Goal: Task Accomplishment & Management: Use online tool/utility

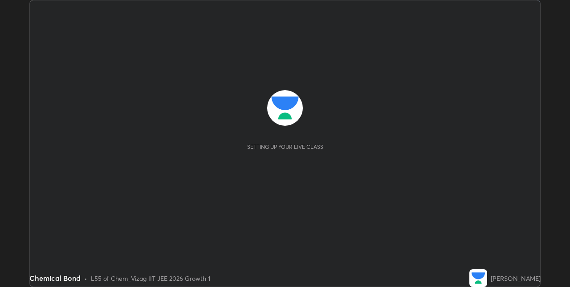
scroll to position [287, 570]
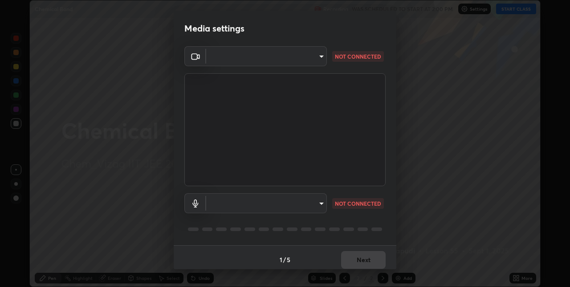
type input "82b3f85b5e9e3cb5410da62672371ba77949153d3e663b918a465942a6f7c2c1"
type input "696b3a7df95618b0bccdfb7929bbffe713e70265629fae05a67a5050f2a8b158"
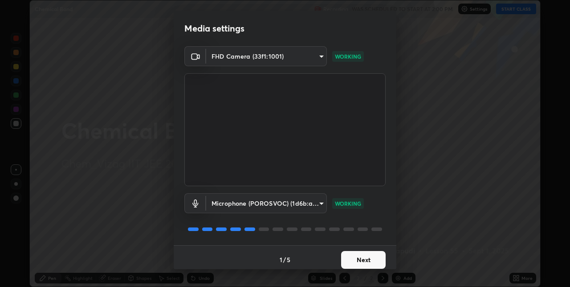
click at [364, 258] on button "Next" at bounding box center [363, 260] width 45 height 18
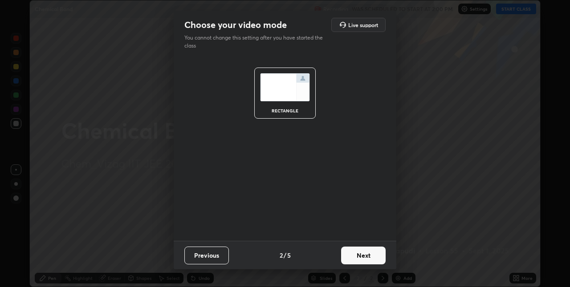
click at [373, 254] on button "Next" at bounding box center [363, 256] width 45 height 18
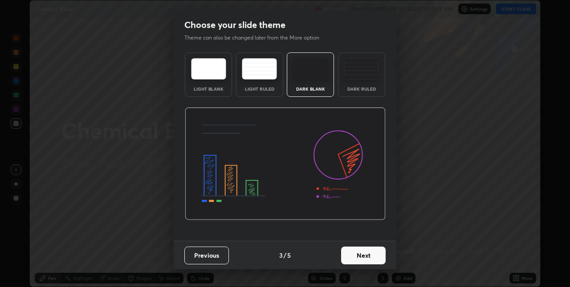
click at [372, 255] on button "Next" at bounding box center [363, 256] width 45 height 18
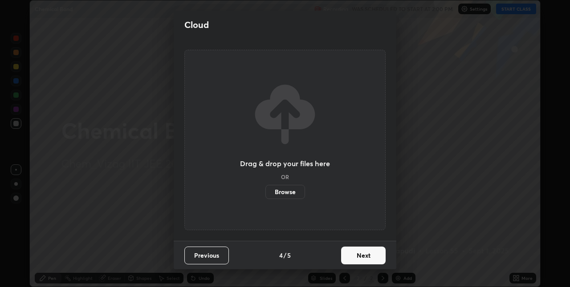
click at [367, 255] on button "Next" at bounding box center [363, 256] width 45 height 18
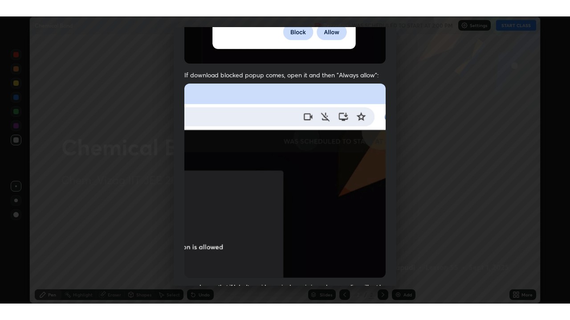
scroll to position [186, 0]
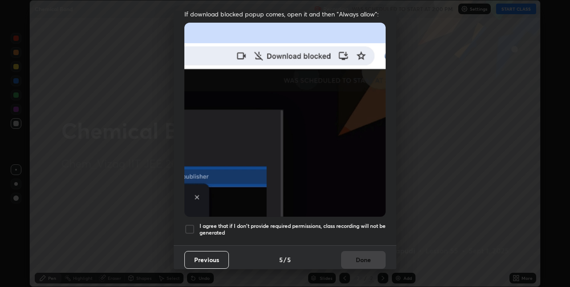
click at [191, 228] on div at bounding box center [189, 229] width 11 height 11
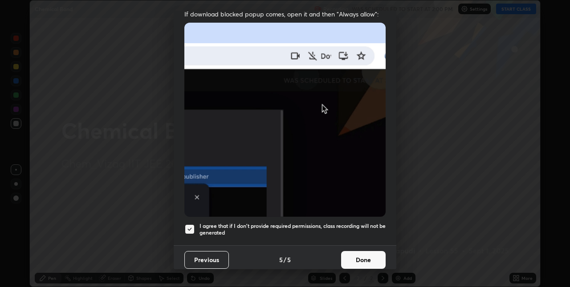
click at [359, 258] on button "Done" at bounding box center [363, 260] width 45 height 18
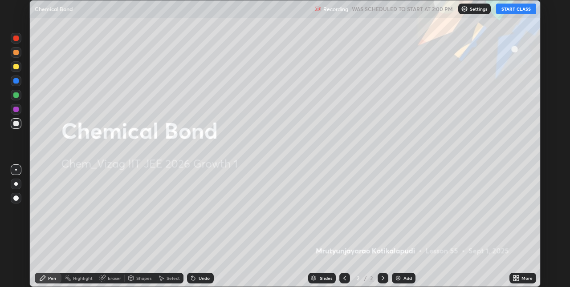
click at [402, 275] on div "Add" at bounding box center [404, 278] width 24 height 11
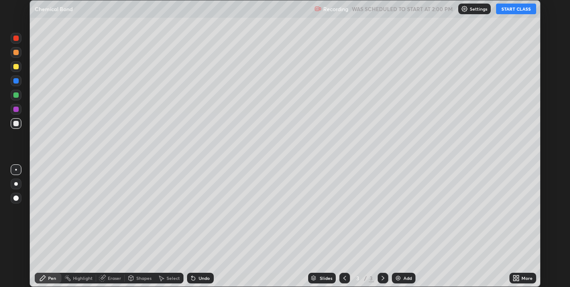
click at [523, 275] on div "More" at bounding box center [522, 278] width 27 height 11
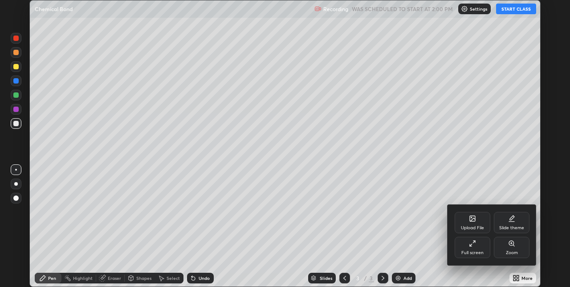
click at [471, 245] on icon at bounding box center [472, 243] width 7 height 7
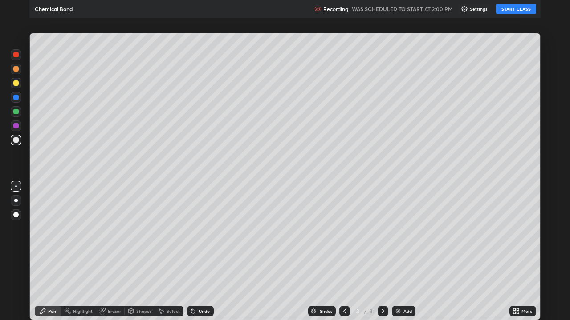
scroll to position [320, 570]
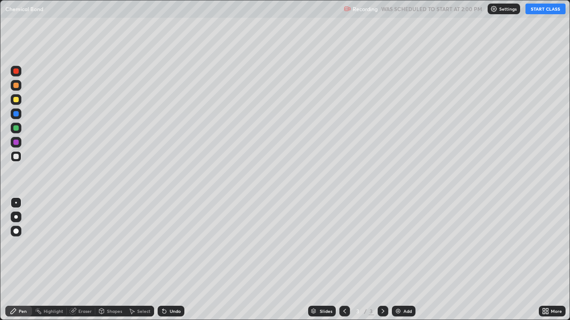
click at [540, 7] on button "START CLASS" at bounding box center [545, 9] width 40 height 11
click at [83, 287] on div "Eraser" at bounding box center [84, 311] width 13 height 4
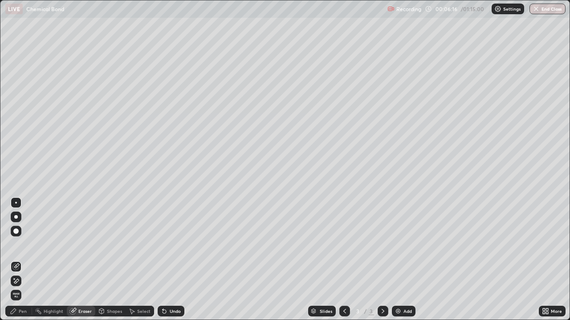
click at [17, 287] on div "Pen" at bounding box center [18, 311] width 27 height 11
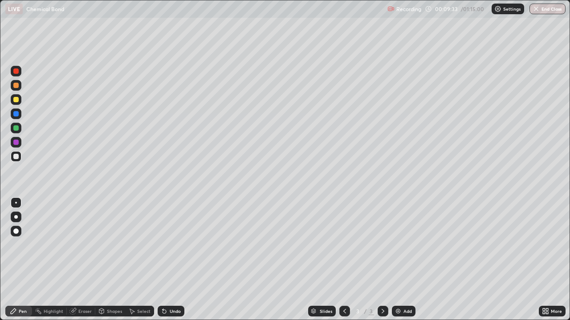
click at [409, 287] on div "Add" at bounding box center [404, 311] width 24 height 11
click at [401, 287] on div "Add" at bounding box center [404, 311] width 24 height 11
click at [82, 287] on div "Eraser" at bounding box center [84, 311] width 13 height 4
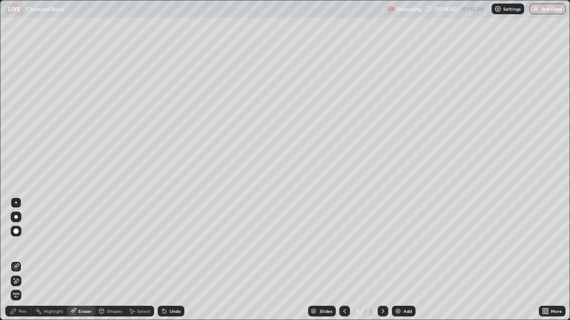
click at [20, 287] on div "Pen" at bounding box center [23, 311] width 8 height 4
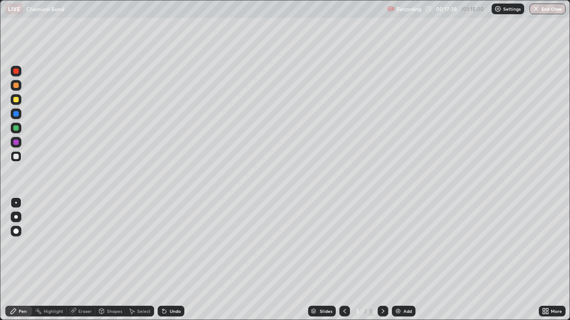
click at [83, 287] on div "Eraser" at bounding box center [84, 311] width 13 height 4
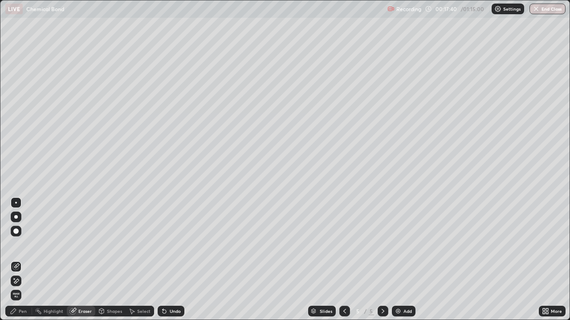
click at [24, 287] on div "Pen" at bounding box center [18, 311] width 27 height 11
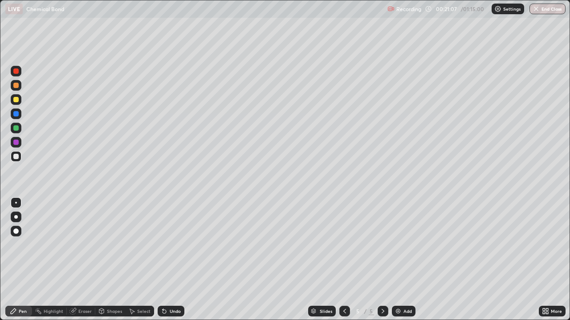
click at [79, 287] on div "Eraser" at bounding box center [84, 311] width 13 height 4
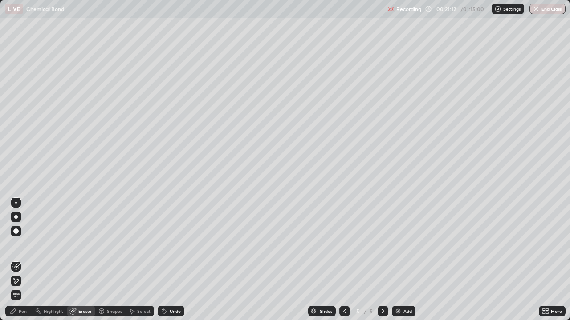
click at [18, 287] on div "Pen" at bounding box center [18, 311] width 27 height 11
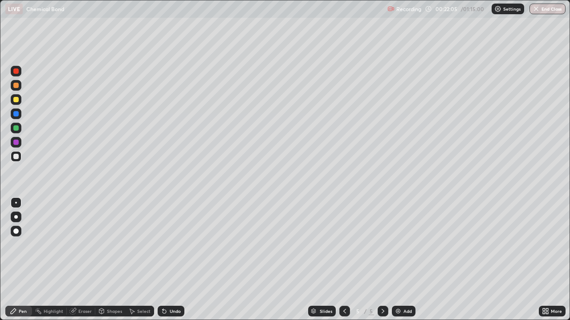
click at [80, 287] on div "Eraser" at bounding box center [81, 311] width 28 height 11
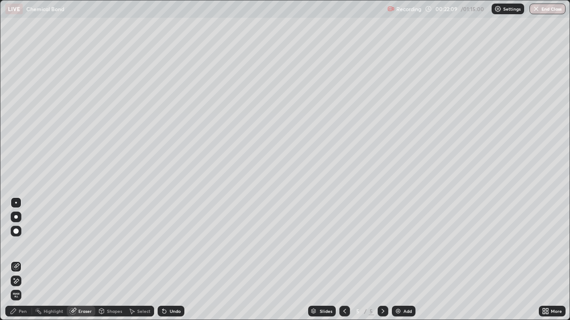
click at [16, 287] on icon at bounding box center [13, 311] width 7 height 7
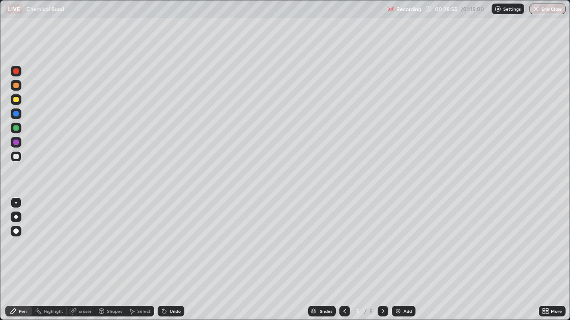
click at [407, 287] on div "Add" at bounding box center [407, 311] width 8 height 4
click at [82, 287] on div "Eraser" at bounding box center [84, 311] width 13 height 4
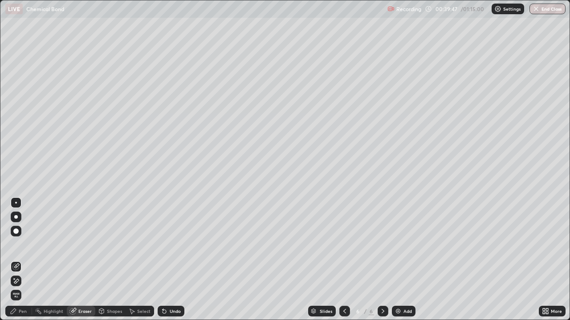
click at [19, 287] on div "Pen" at bounding box center [23, 311] width 8 height 4
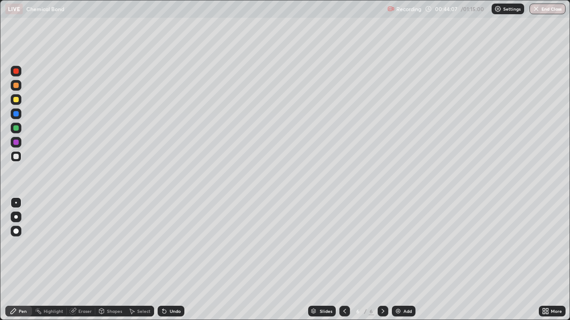
click at [85, 287] on div "Eraser" at bounding box center [84, 311] width 13 height 4
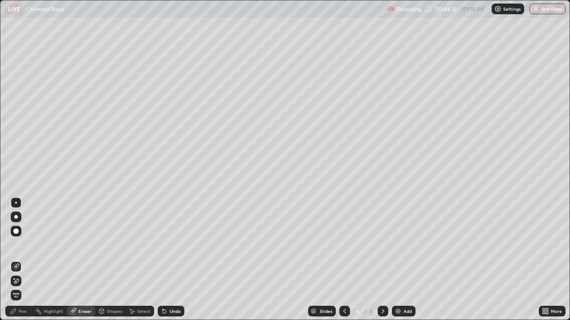
click at [24, 287] on div "Pen" at bounding box center [23, 311] width 8 height 4
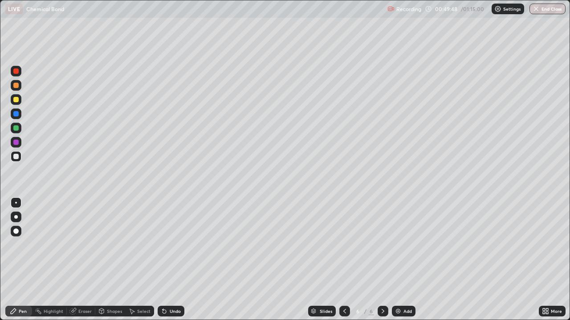
click at [409, 287] on div "Add" at bounding box center [407, 311] width 8 height 4
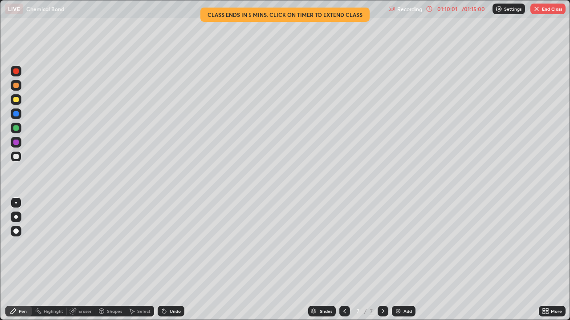
click at [553, 11] on button "End Class" at bounding box center [547, 9] width 35 height 11
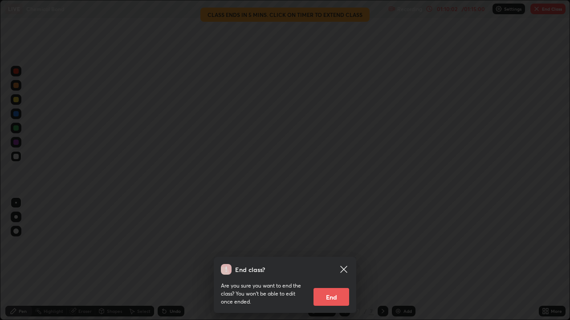
click at [330, 287] on button "End" at bounding box center [331, 297] width 36 height 18
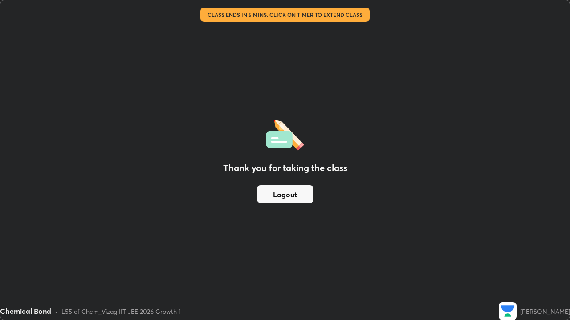
click at [305, 198] on button "Logout" at bounding box center [285, 195] width 57 height 18
